Goal: Information Seeking & Learning: Compare options

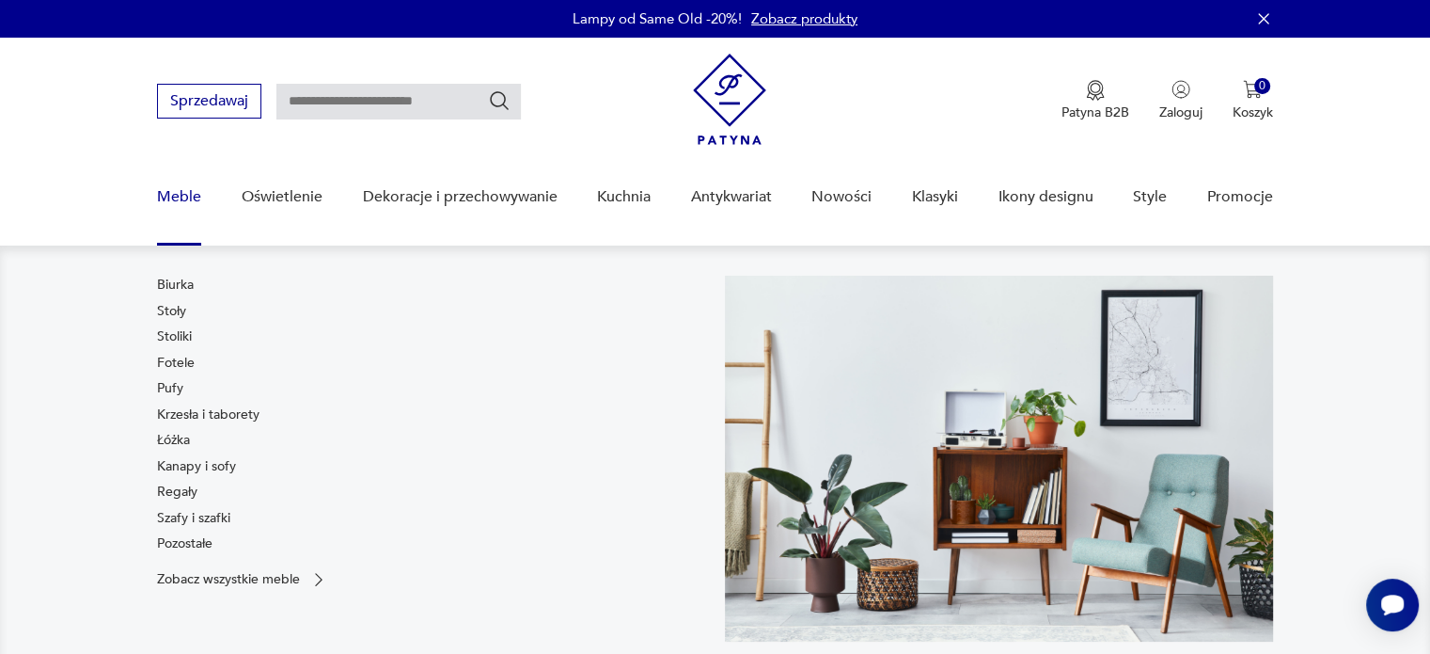
click at [178, 300] on div "Biurka Stoły Stoliki Fotele Pufy Krzesła i taborety Łóżka Kanapy i sofy Regały …" at bounding box center [208, 418] width 102 height 285
click at [181, 306] on link "Stoły" at bounding box center [171, 311] width 29 height 19
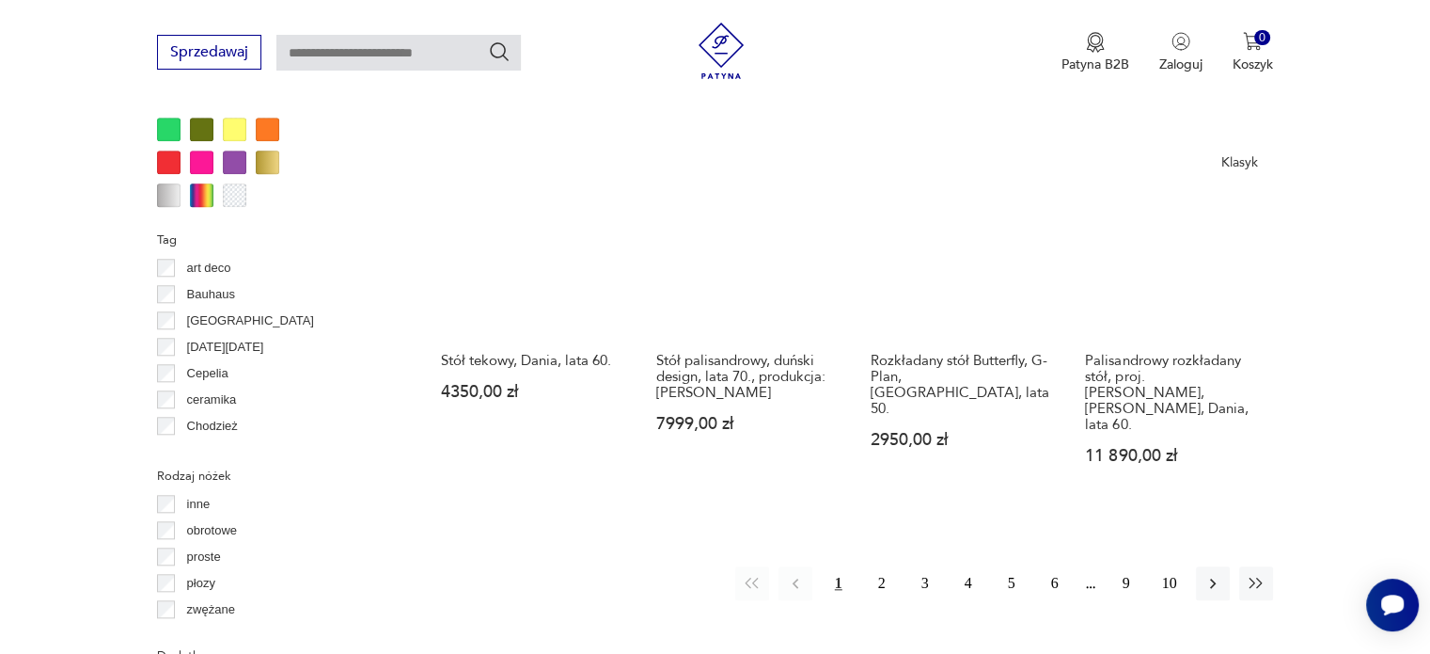
scroll to position [1814, 0]
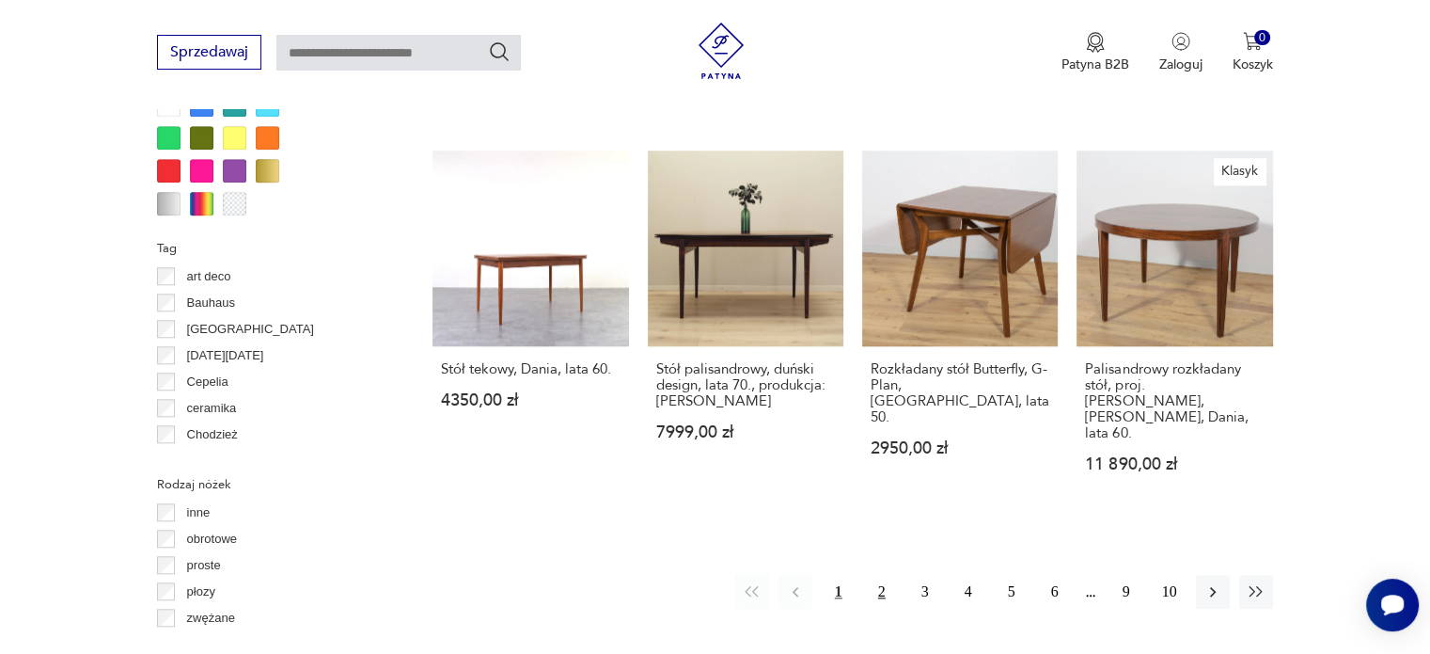
click at [868, 575] on button "2" at bounding box center [882, 592] width 34 height 34
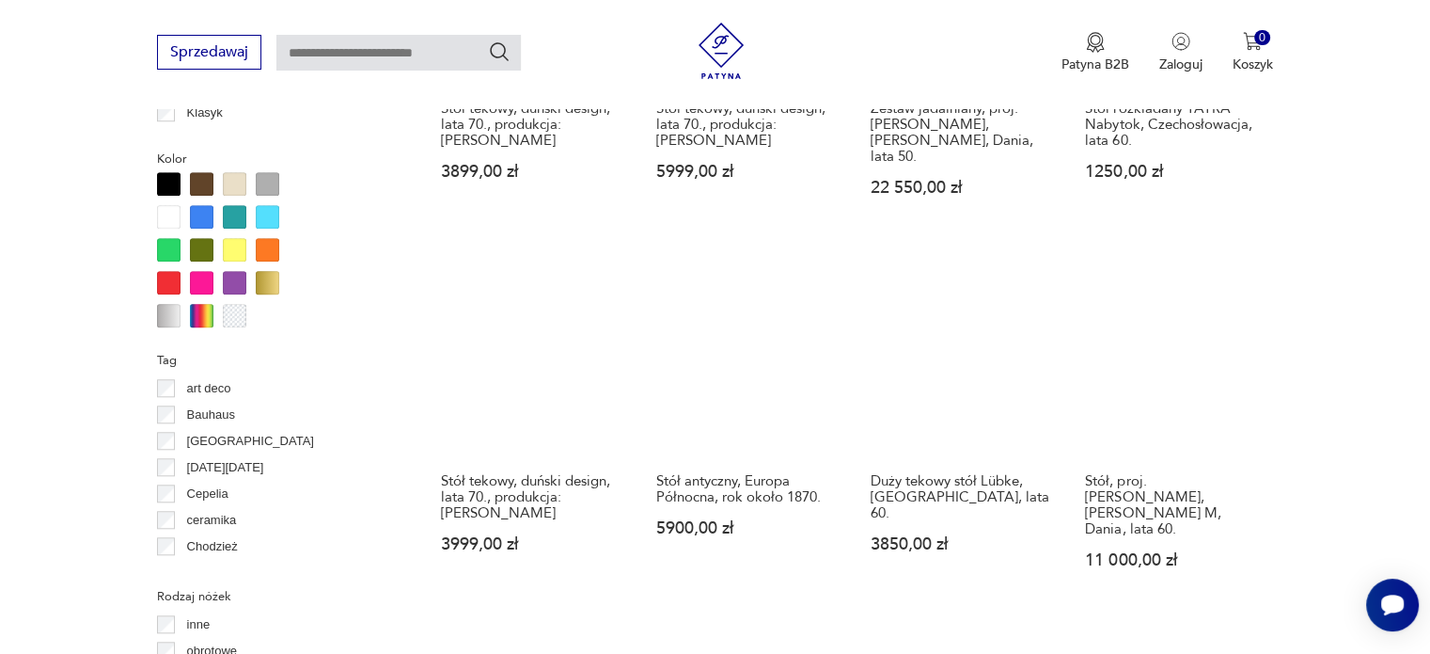
scroll to position [1815, 0]
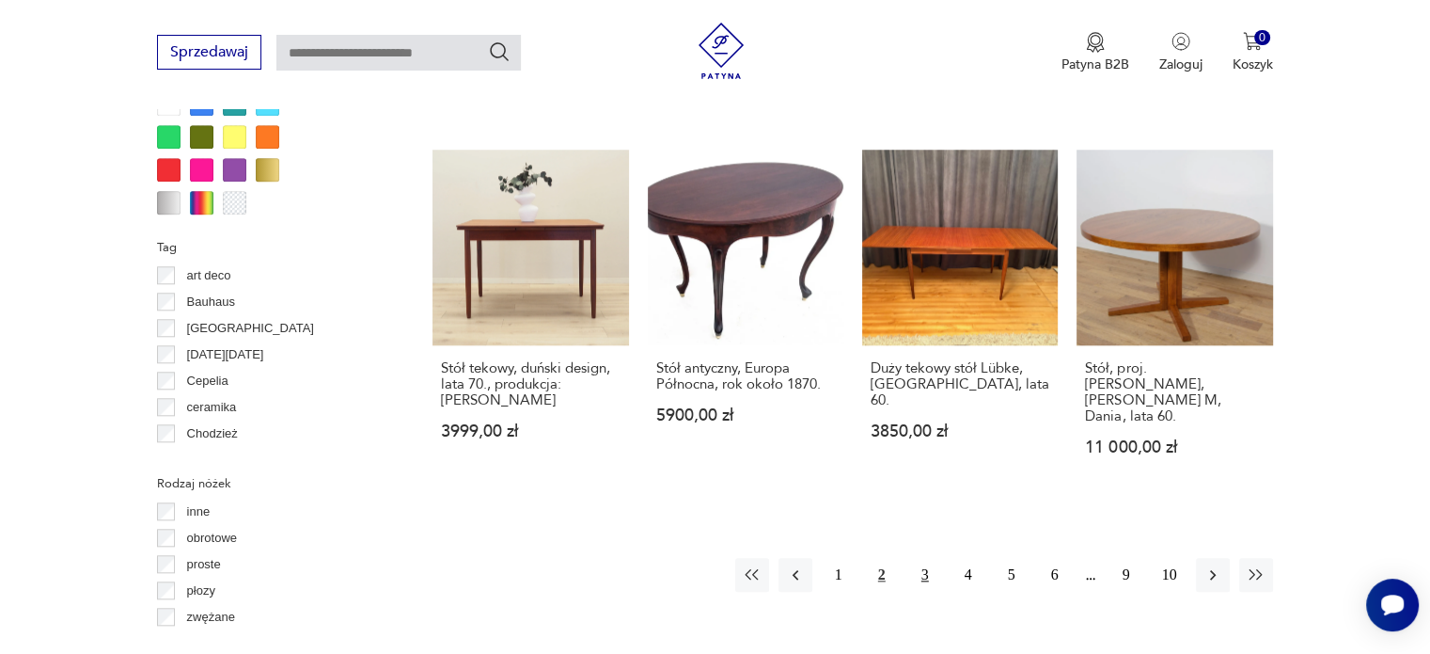
click at [923, 558] on button "3" at bounding box center [925, 575] width 34 height 34
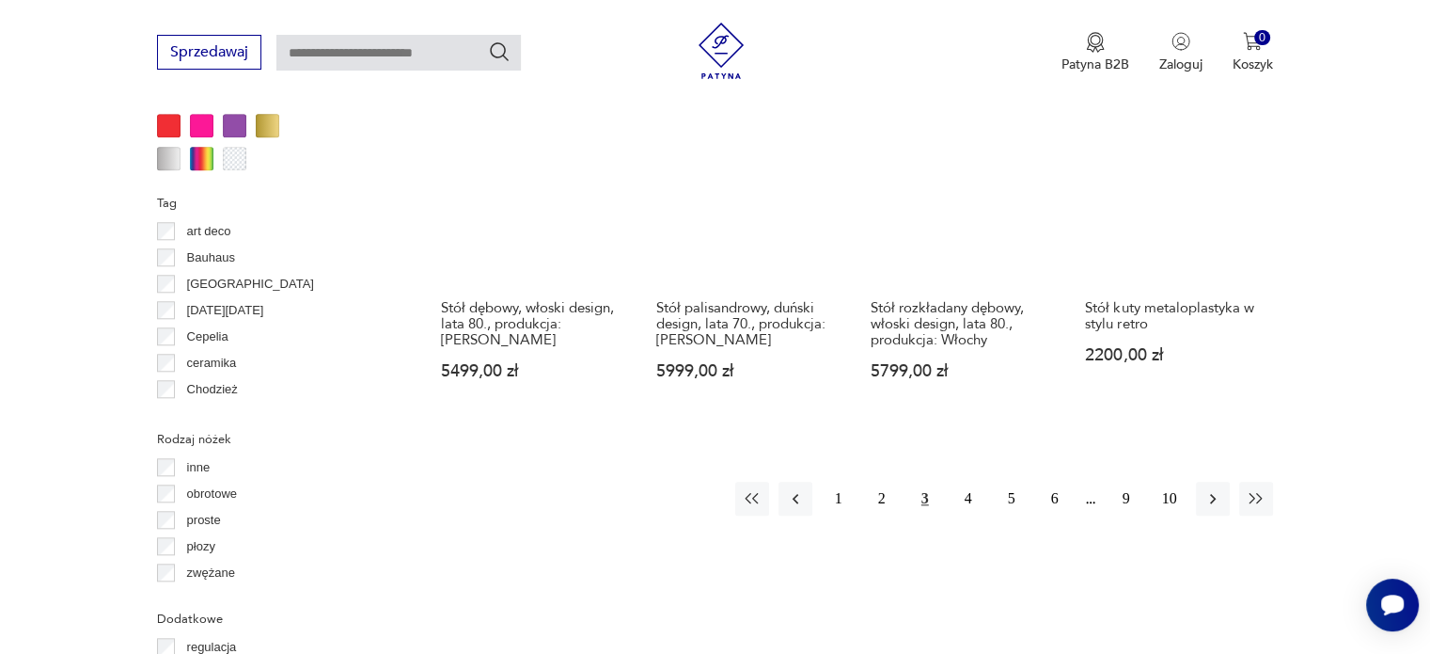
scroll to position [1909, 0]
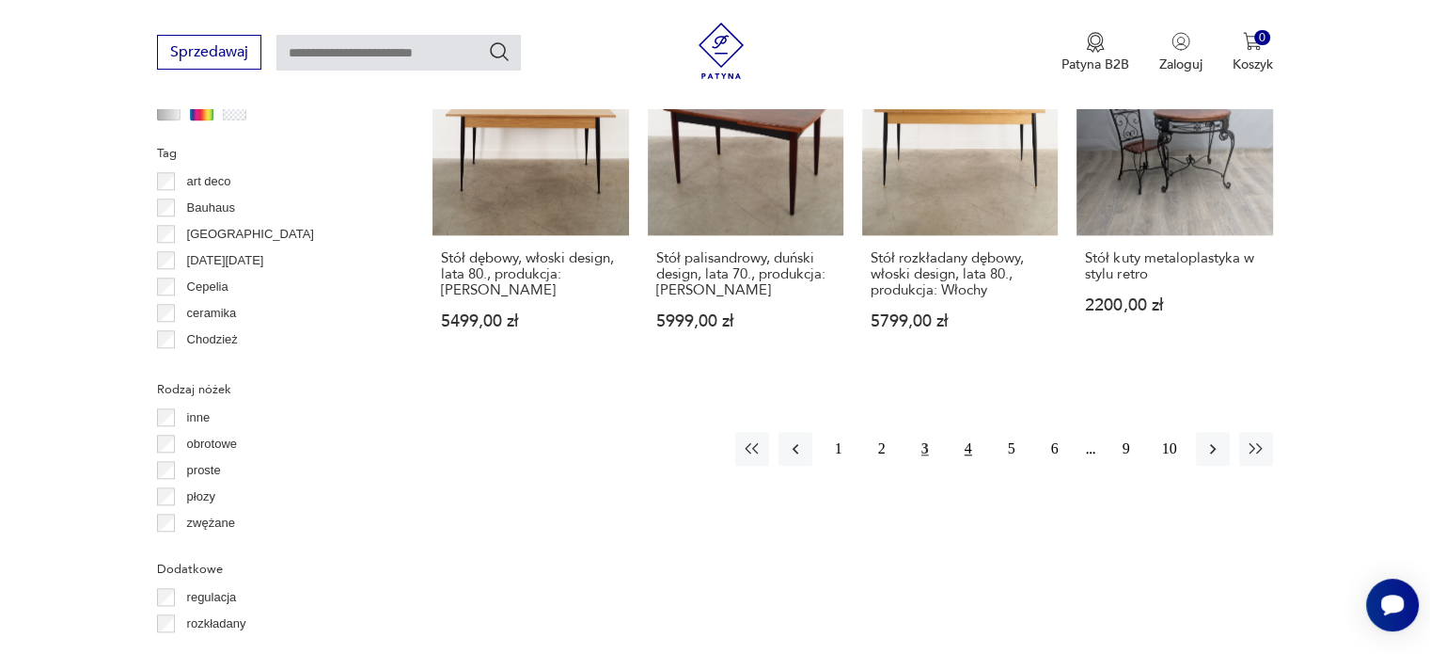
click at [973, 432] on button "4" at bounding box center [969, 449] width 34 height 34
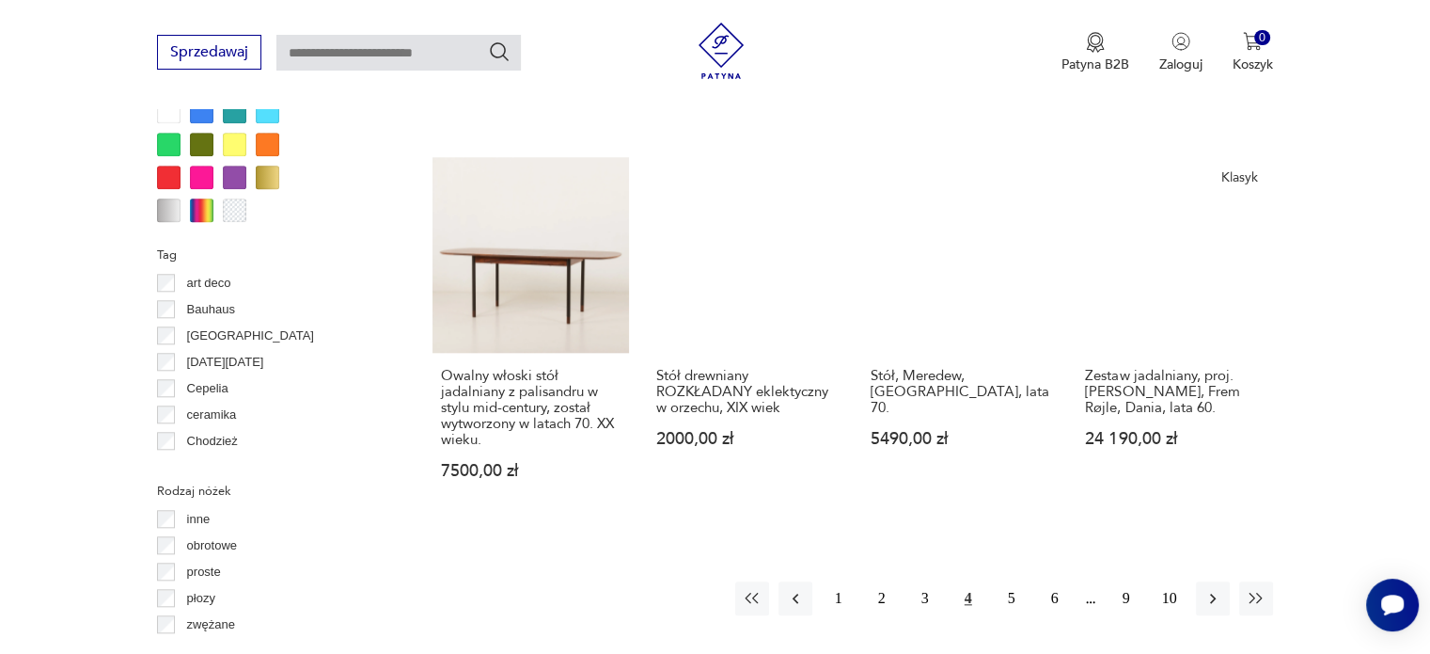
scroll to position [1815, 0]
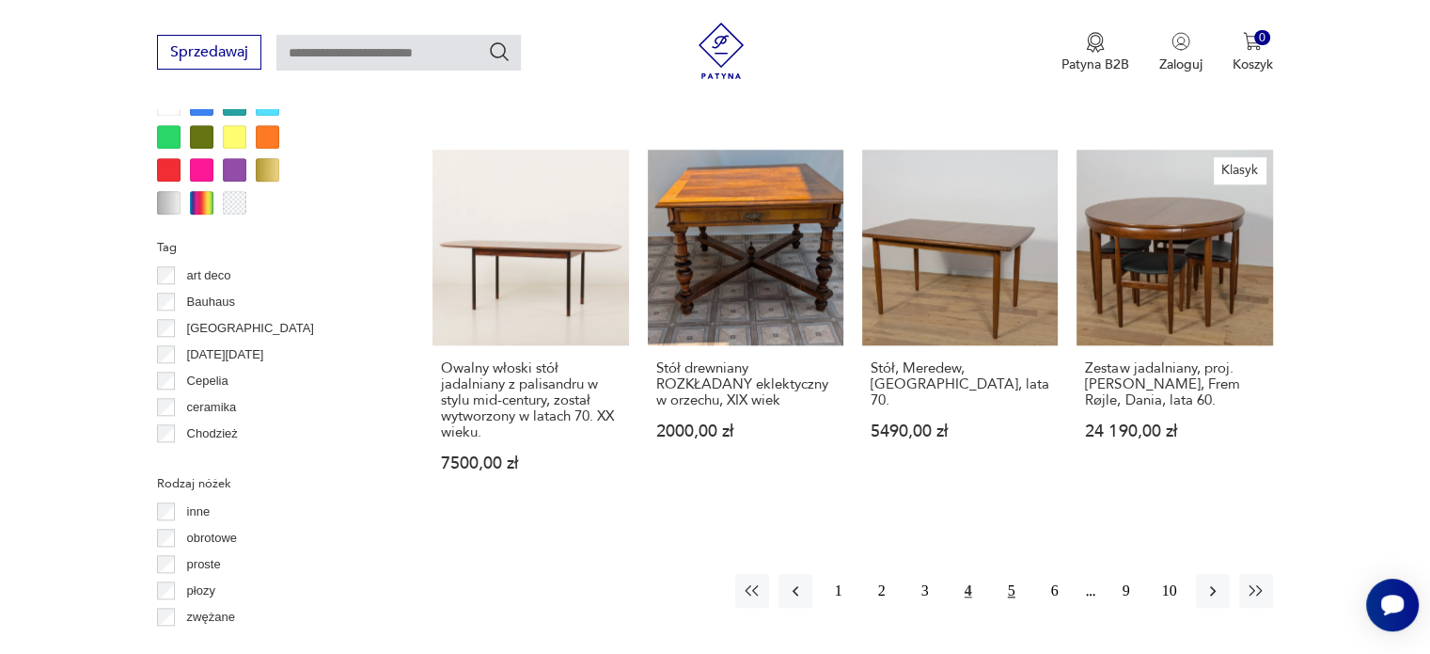
click at [1004, 574] on button "5" at bounding box center [1012, 591] width 34 height 34
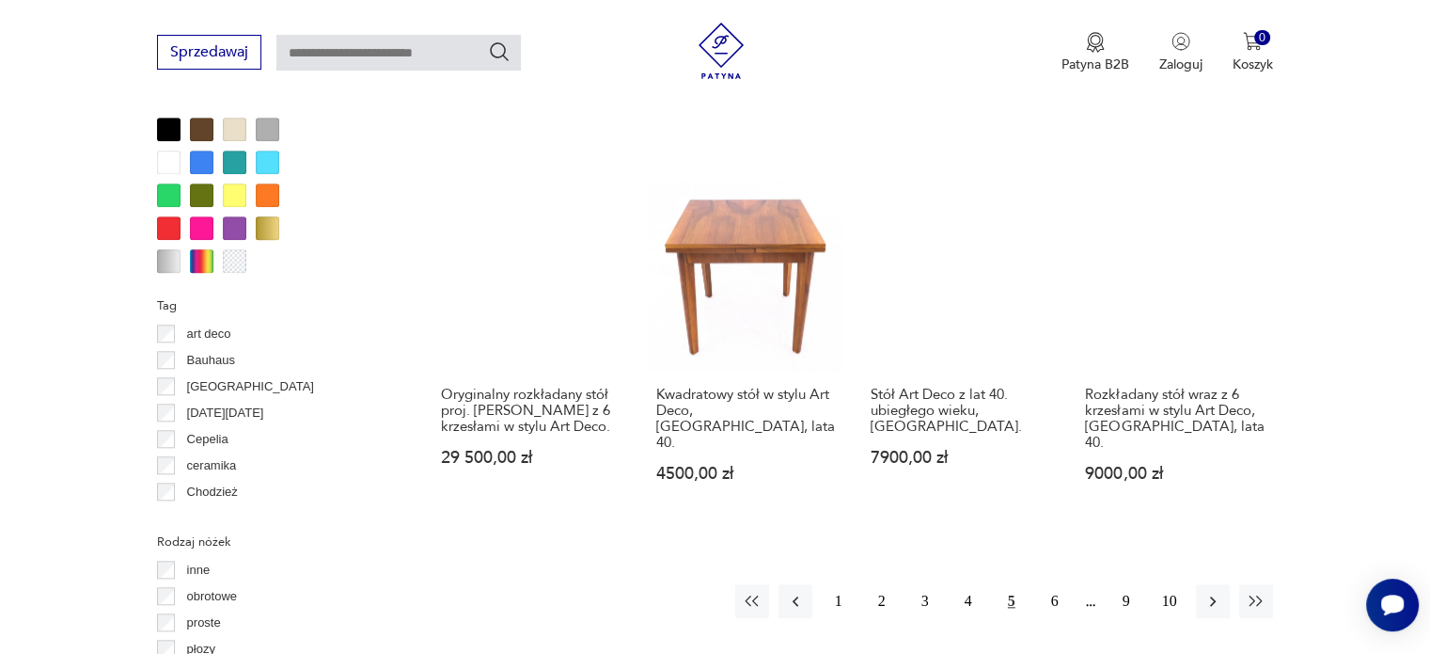
scroll to position [1815, 0]
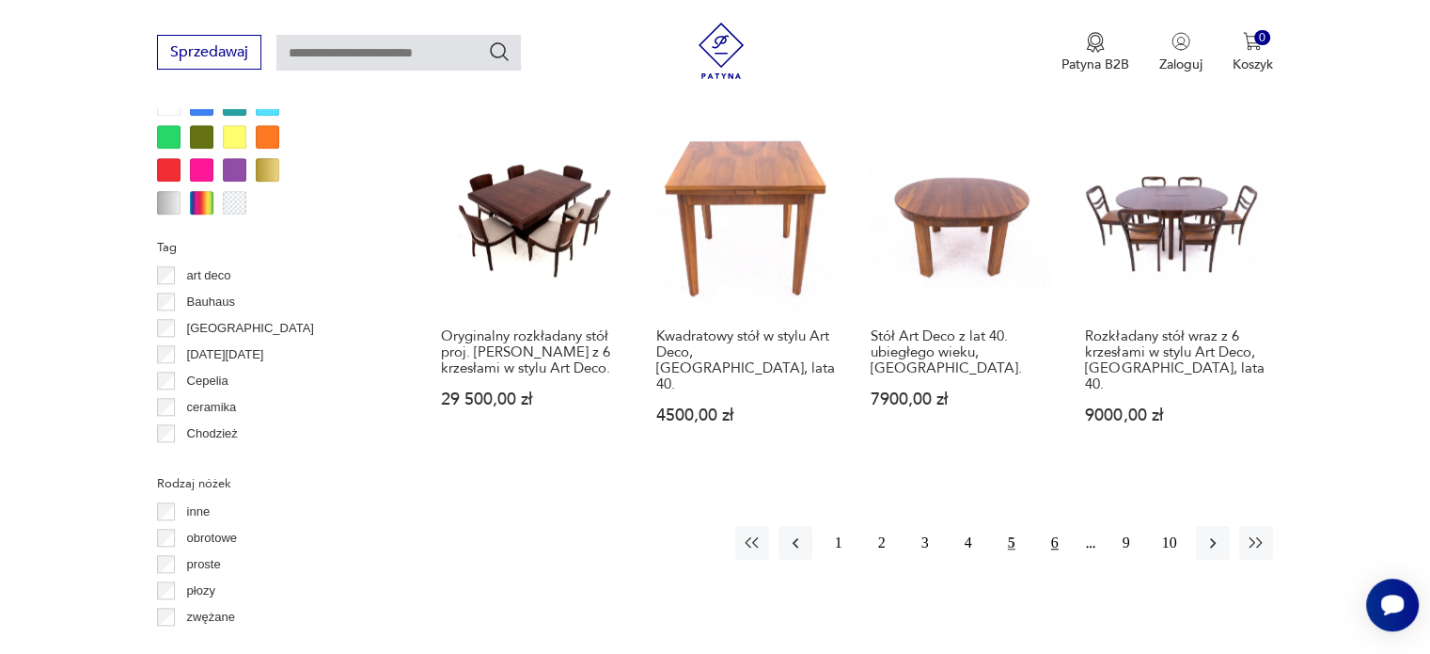
click at [1044, 526] on button "6" at bounding box center [1055, 543] width 34 height 34
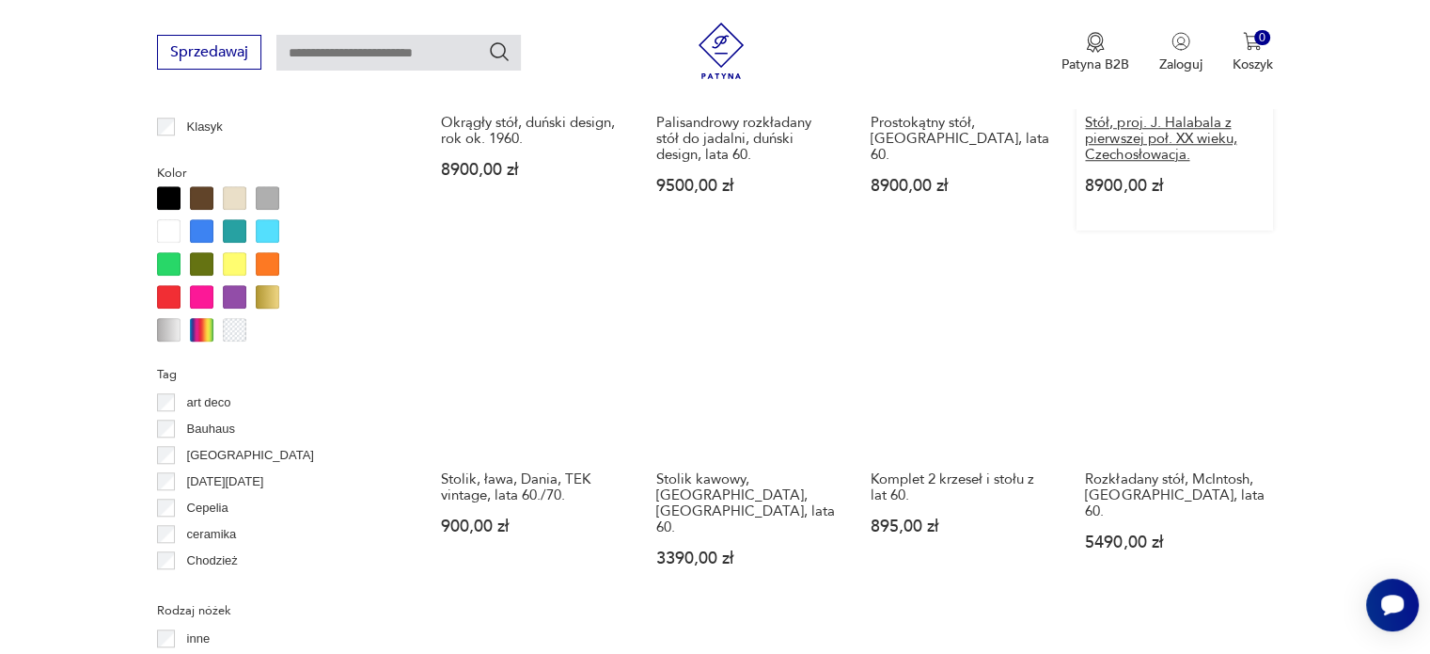
scroll to position [1721, 0]
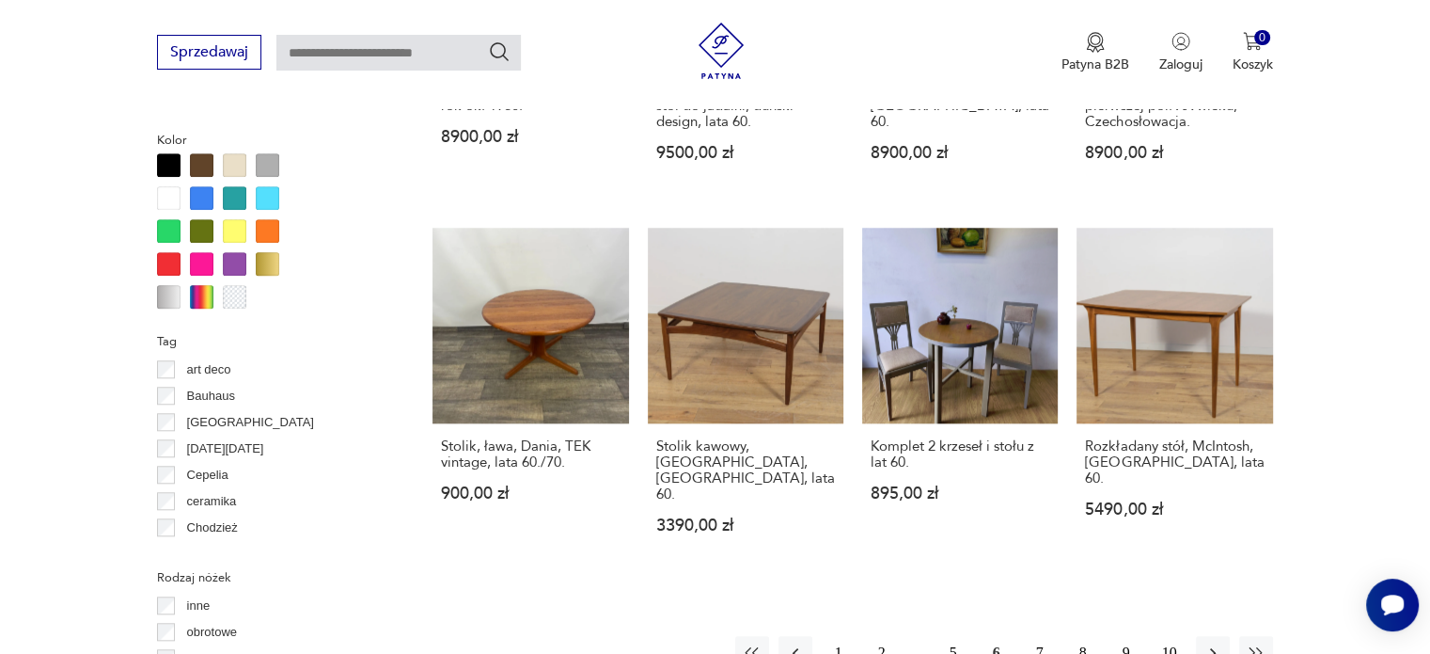
click at [1026, 636] on button "7" at bounding box center [1040, 653] width 34 height 34
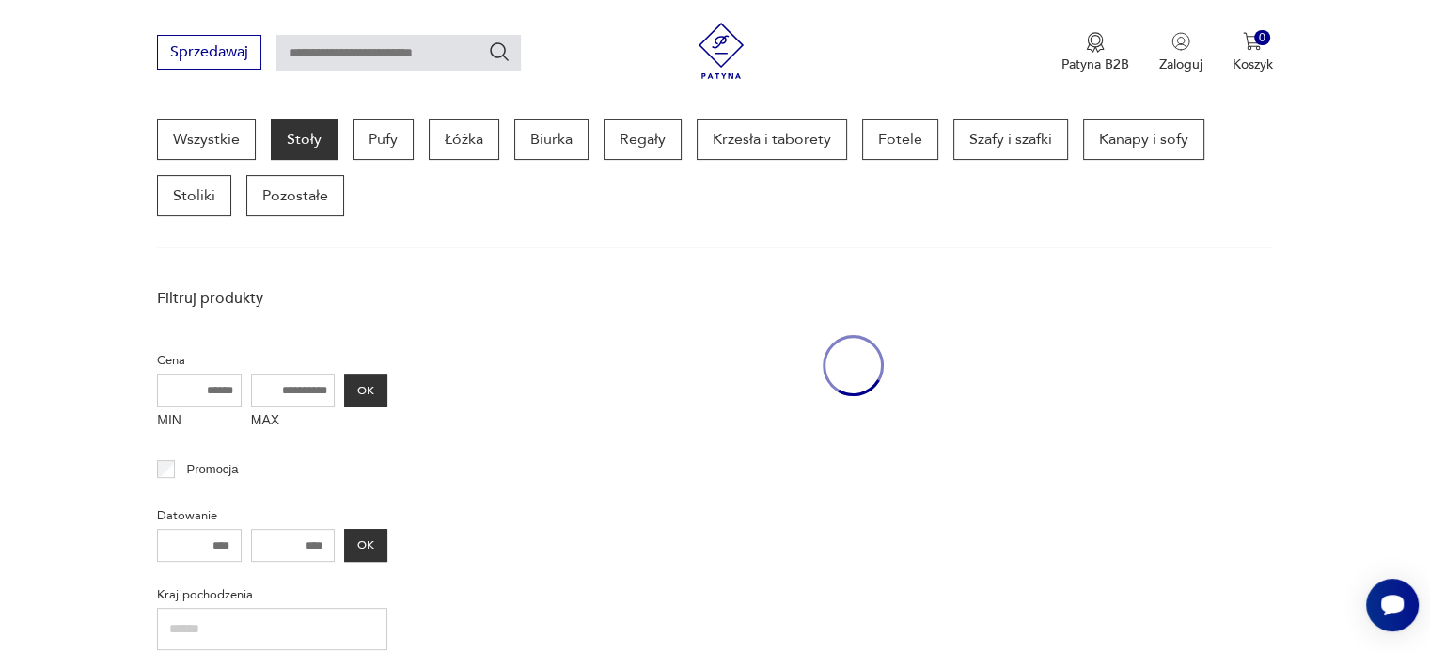
scroll to position [498, 0]
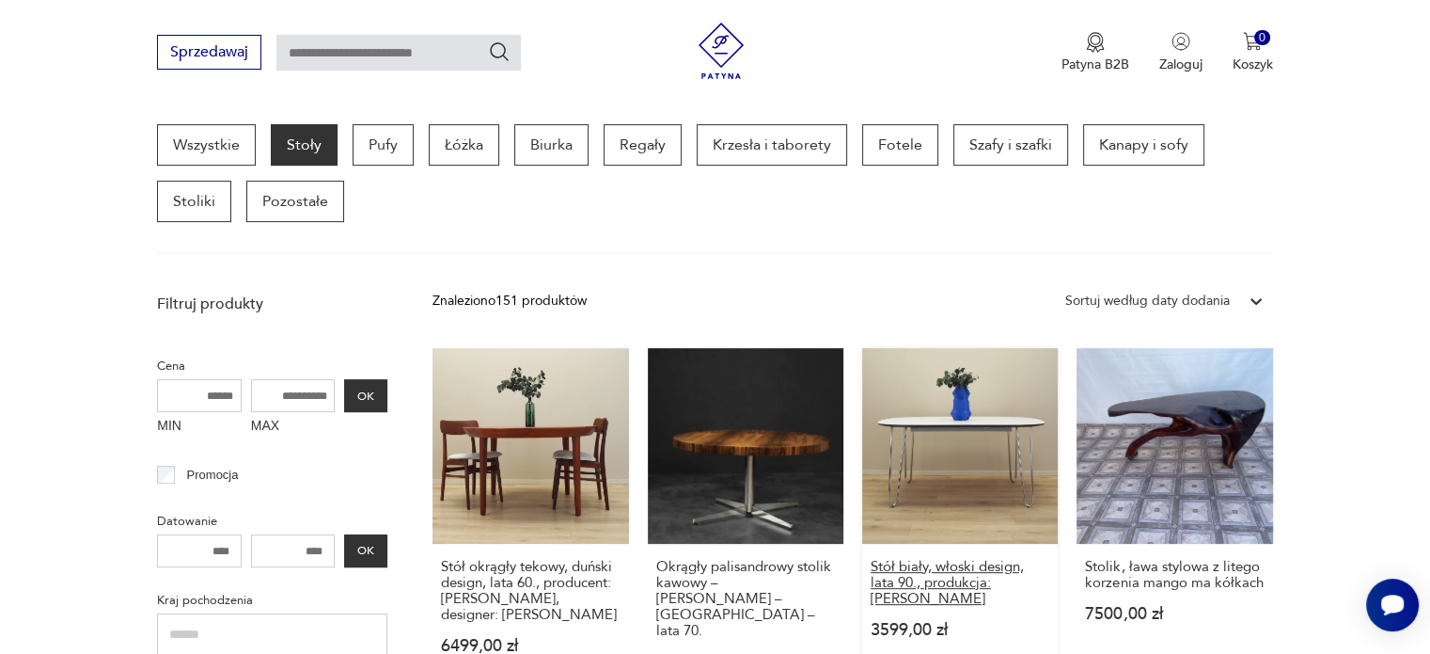
click at [958, 559] on h3 "Stół biały, włoski design, lata 90., produkcja: [PERSON_NAME]" at bounding box center [960, 583] width 179 height 48
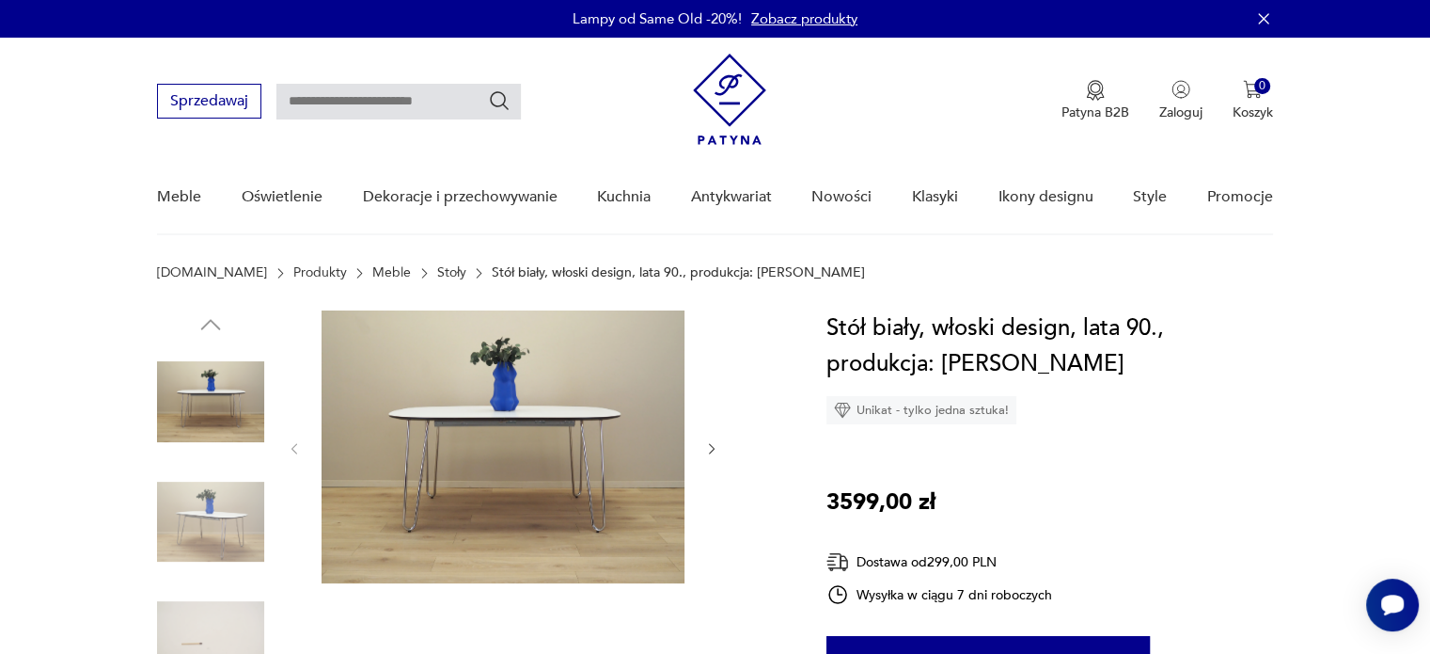
click at [712, 443] on icon "button" at bounding box center [712, 449] width 16 height 16
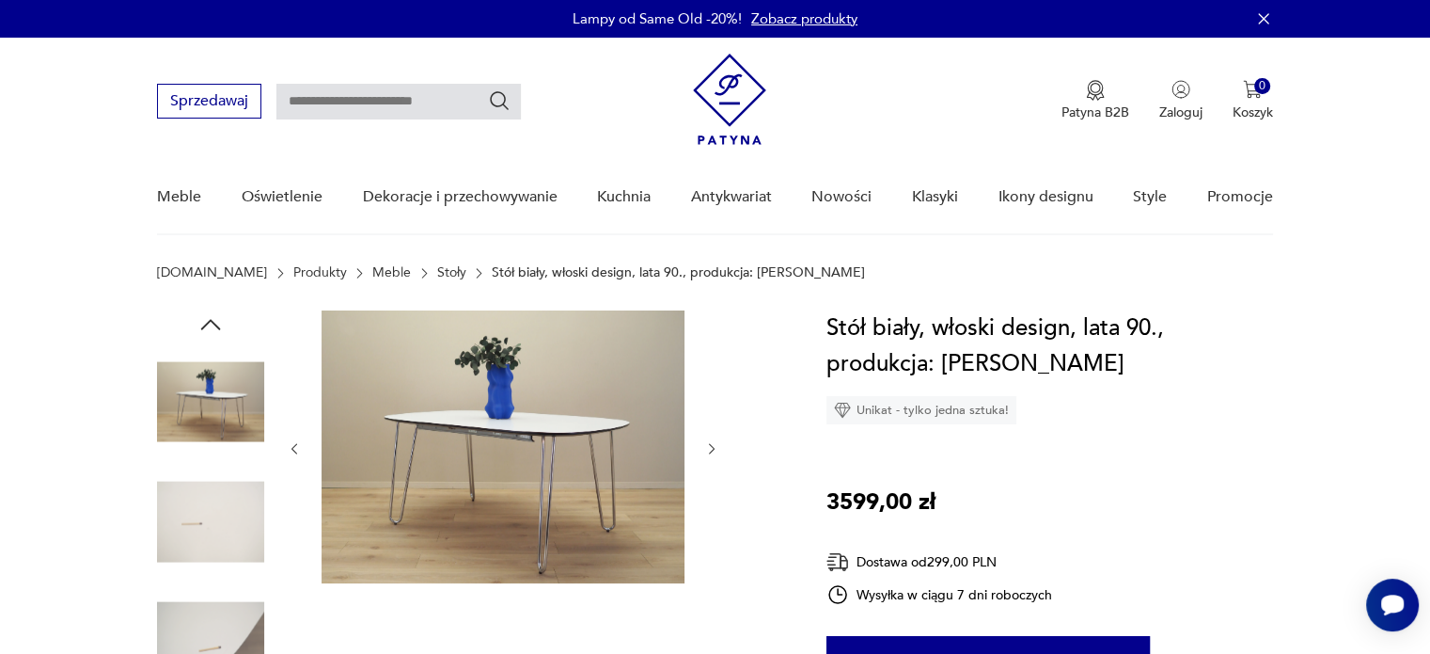
click at [713, 443] on icon "button" at bounding box center [712, 449] width 16 height 16
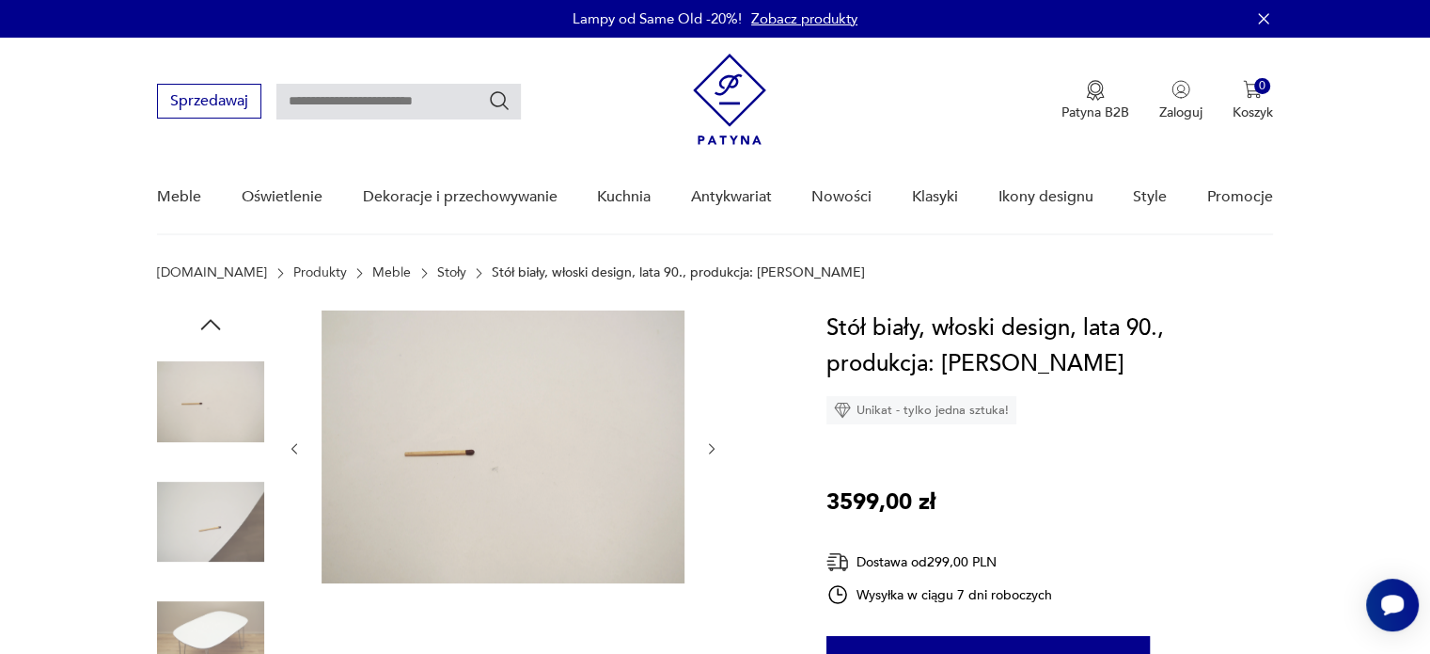
click at [709, 433] on div at bounding box center [503, 448] width 433 height 276
click at [710, 449] on icon "button" at bounding box center [712, 449] width 16 height 16
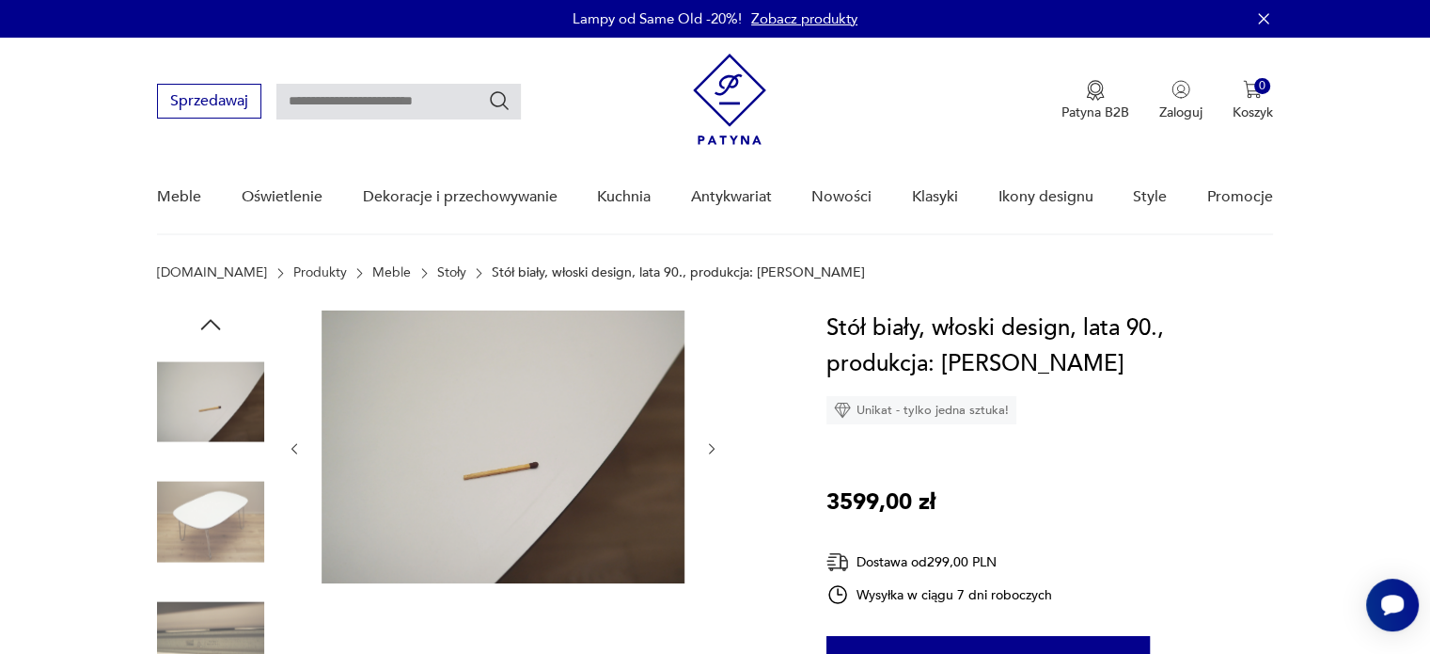
click at [710, 449] on icon "button" at bounding box center [712, 449] width 16 height 16
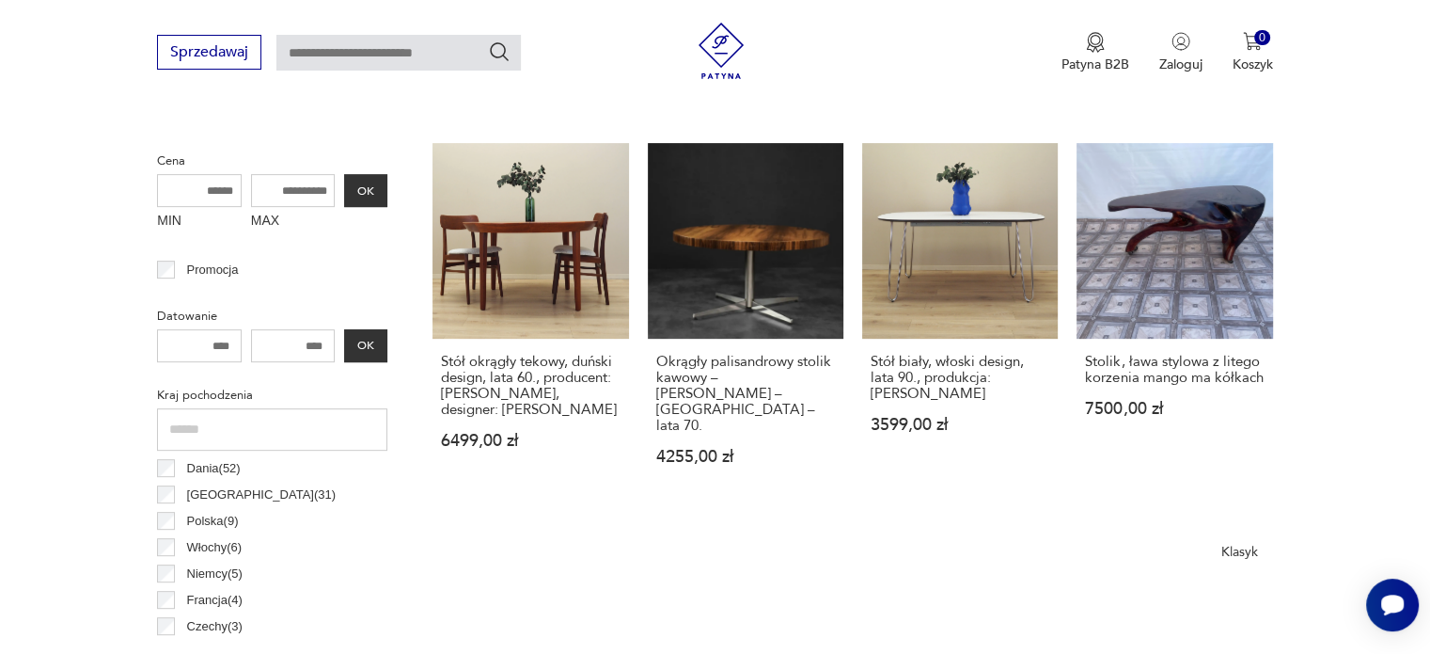
scroll to position [686, 0]
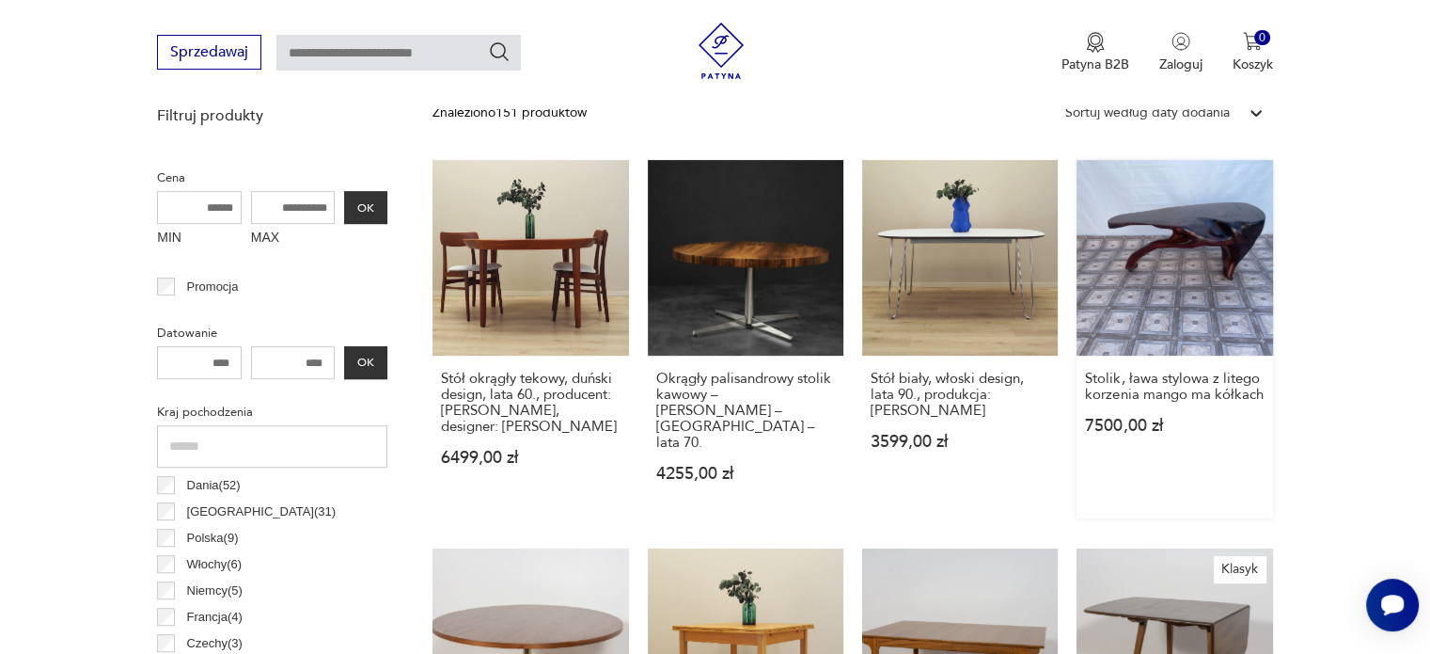
click at [1170, 280] on link "Stolik, ława stylowa z litego korzenia mango ma kółkach 7500,00 zł" at bounding box center [1175, 339] width 196 height 358
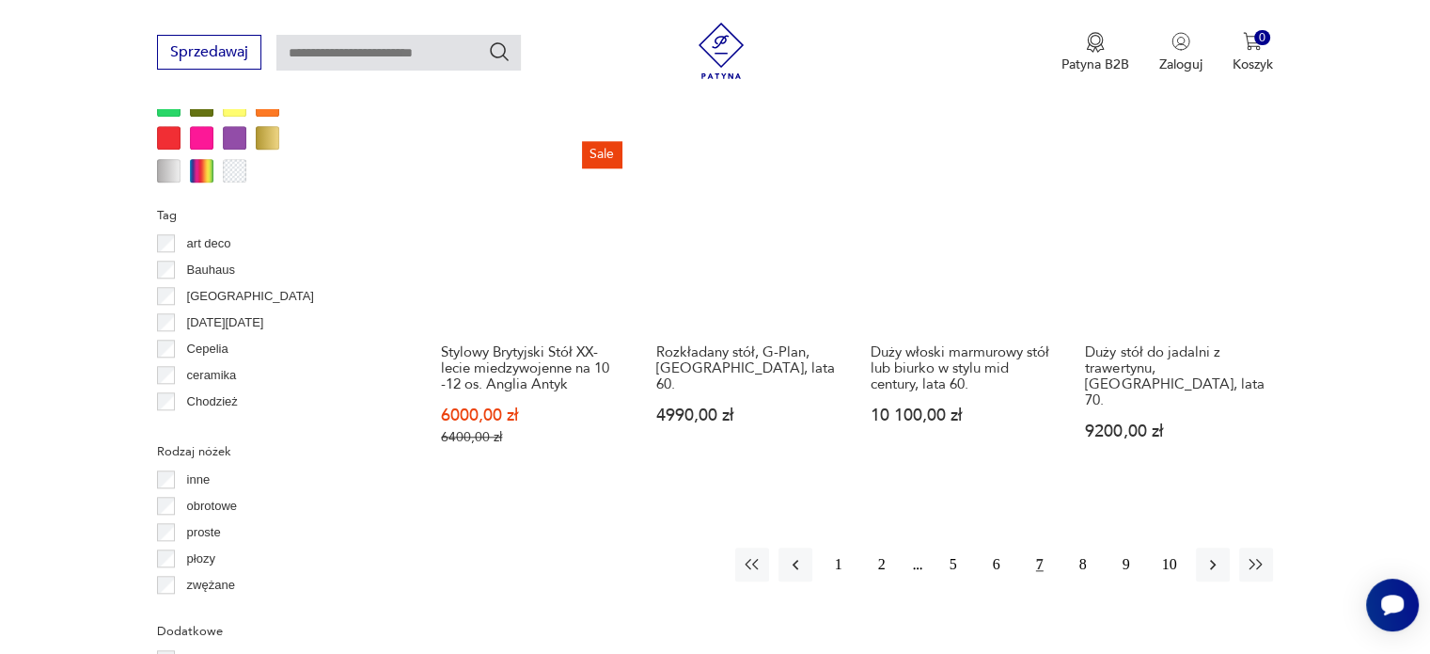
scroll to position [1909, 0]
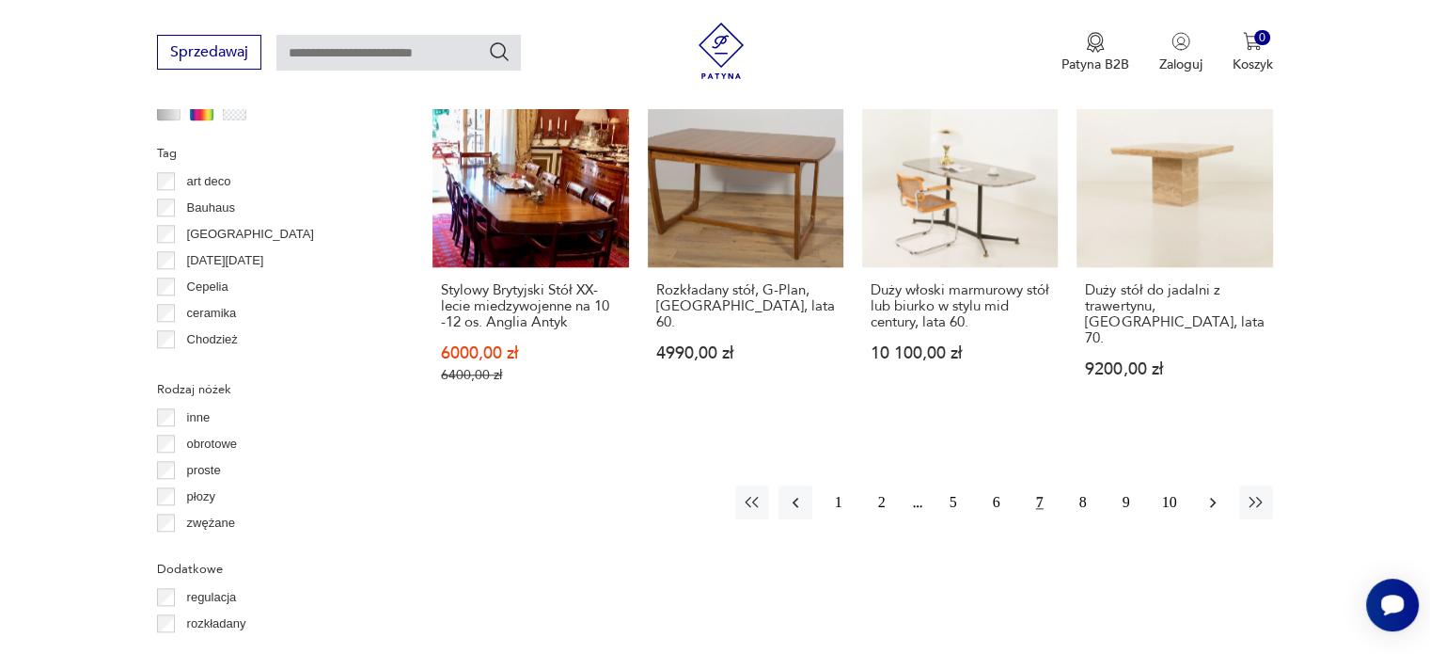
click at [1221, 493] on icon "button" at bounding box center [1213, 502] width 19 height 19
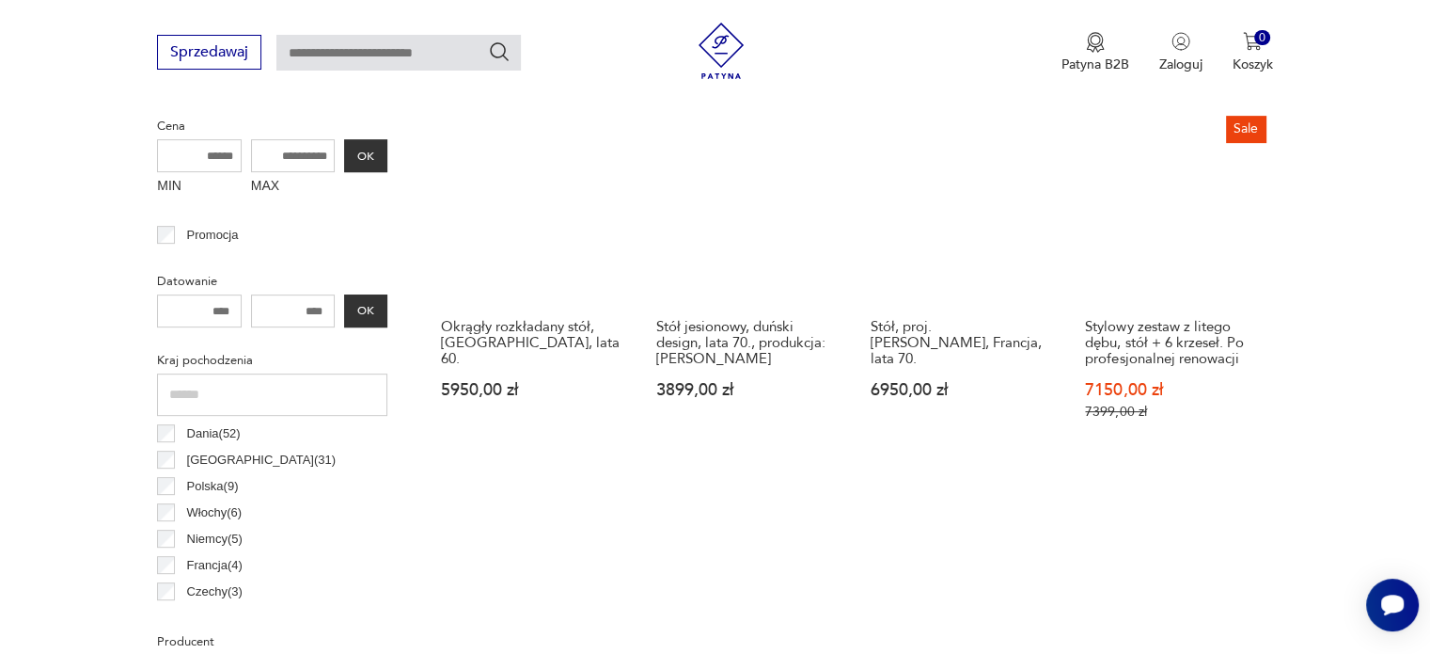
scroll to position [969, 0]
